Goal: Task Accomplishment & Management: Complete application form

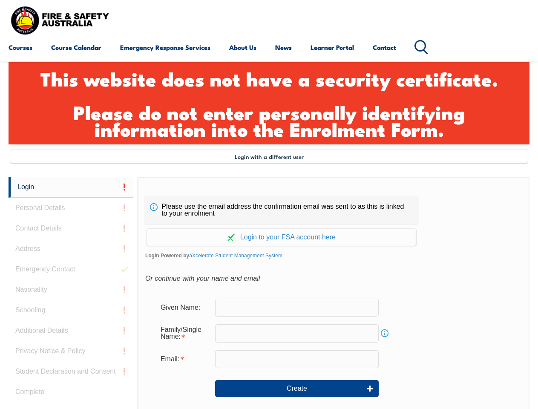
scroll to position [289, 0]
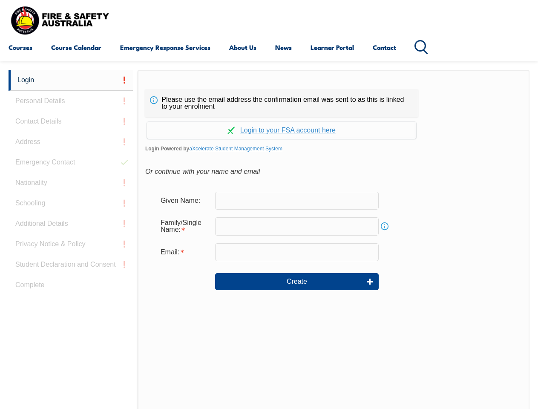
click at [269, 60] on header "Courses Course Calendar Emergency Response Services Services Overview Emergency…" at bounding box center [269, 30] width 538 height 61
click at [269, 240] on form "Given Name: Family/Single Name: Info Email: Create" at bounding box center [333, 247] width 377 height 128
click at [71, 80] on link "Login" at bounding box center [71, 80] width 124 height 21
click at [71, 101] on div "Login Personal Details Contact Details Address Emergency Contact Nationality Sc…" at bounding box center [73, 283] width 129 height 426
click at [71, 121] on div "Login Personal Details Contact Details Address Emergency Contact Nationality Sc…" at bounding box center [73, 283] width 129 height 426
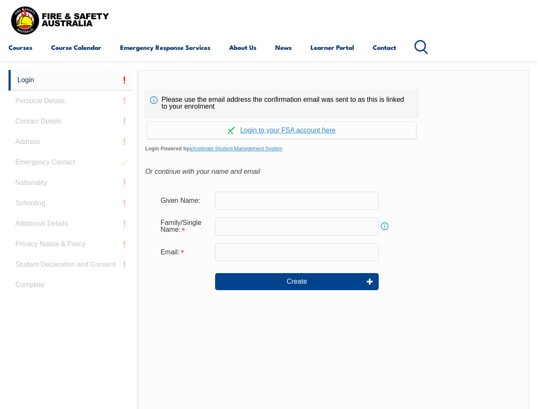
click at [71, 142] on div "Login Personal Details Contact Details Address Emergency Contact Nationality Sc…" at bounding box center [73, 283] width 129 height 426
click at [71, 162] on div "Login Personal Details Contact Details Address Emergency Contact Nationality Sc…" at bounding box center [73, 283] width 129 height 426
click at [71, 183] on div "Login Personal Details Contact Details Address Emergency Contact Nationality Sc…" at bounding box center [73, 283] width 129 height 426
click at [71, 203] on div "Login Personal Details Contact Details Address Emergency Contact Nationality Sc…" at bounding box center [73, 283] width 129 height 426
click at [71, 224] on div "Login Personal Details Contact Details Address Emergency Contact Nationality Sc…" at bounding box center [73, 283] width 129 height 426
